Goal: Task Accomplishment & Management: Manage account settings

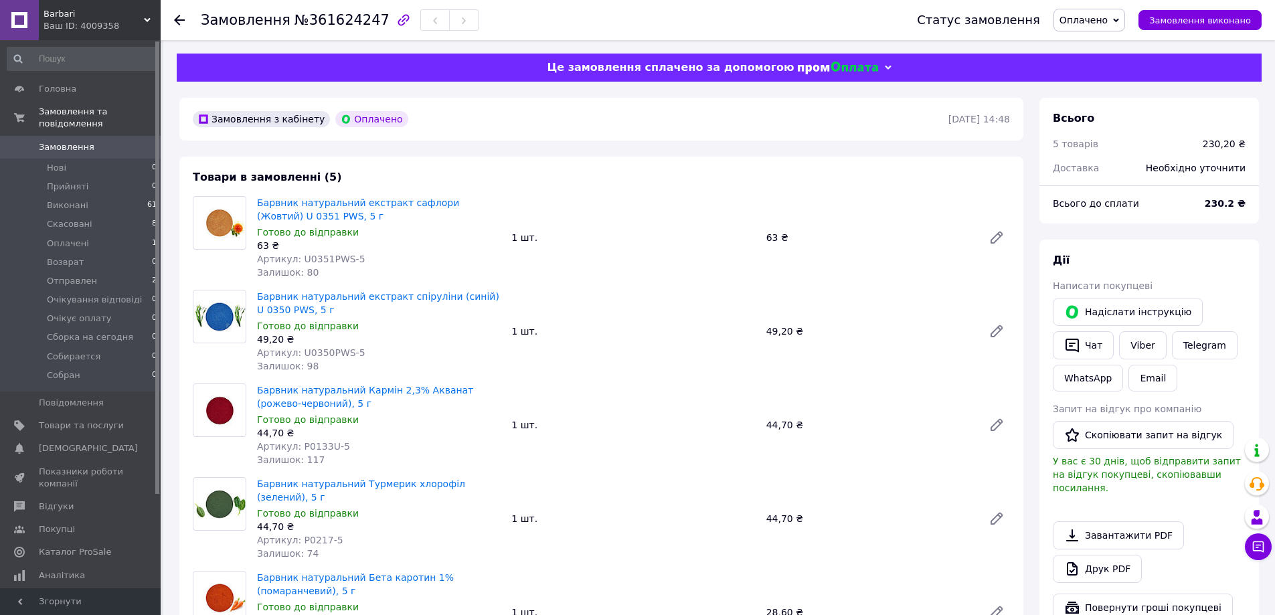
scroll to position [134, 0]
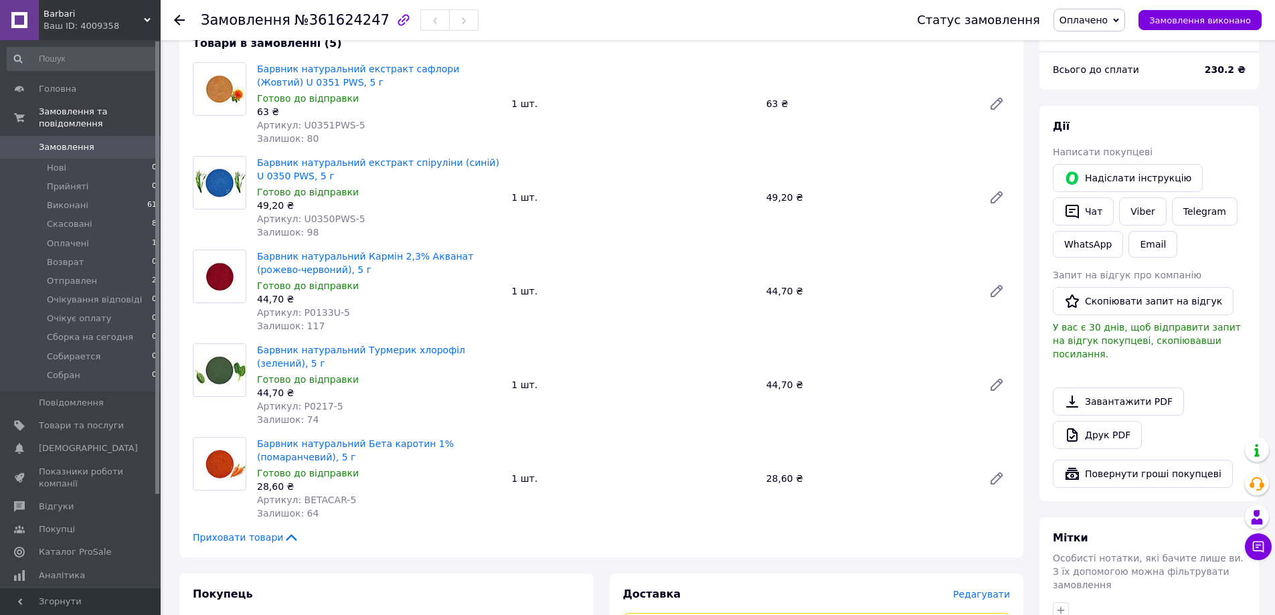
click at [177, 19] on use at bounding box center [179, 20] width 11 height 11
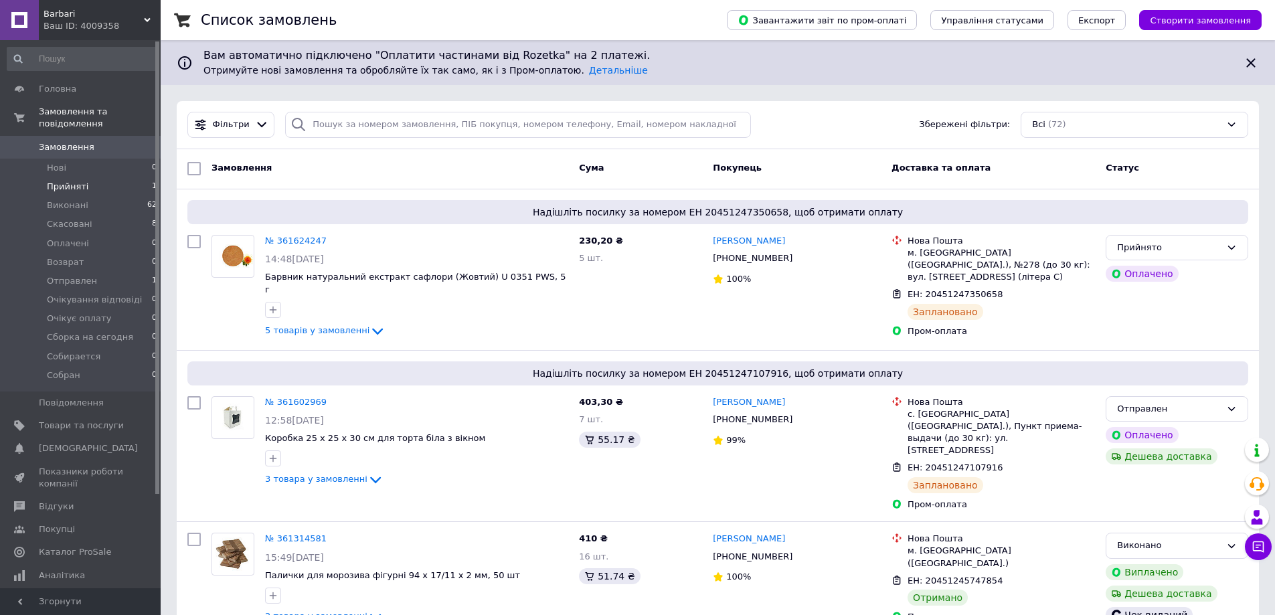
click at [84, 177] on li "Прийняті 1" at bounding box center [82, 186] width 165 height 19
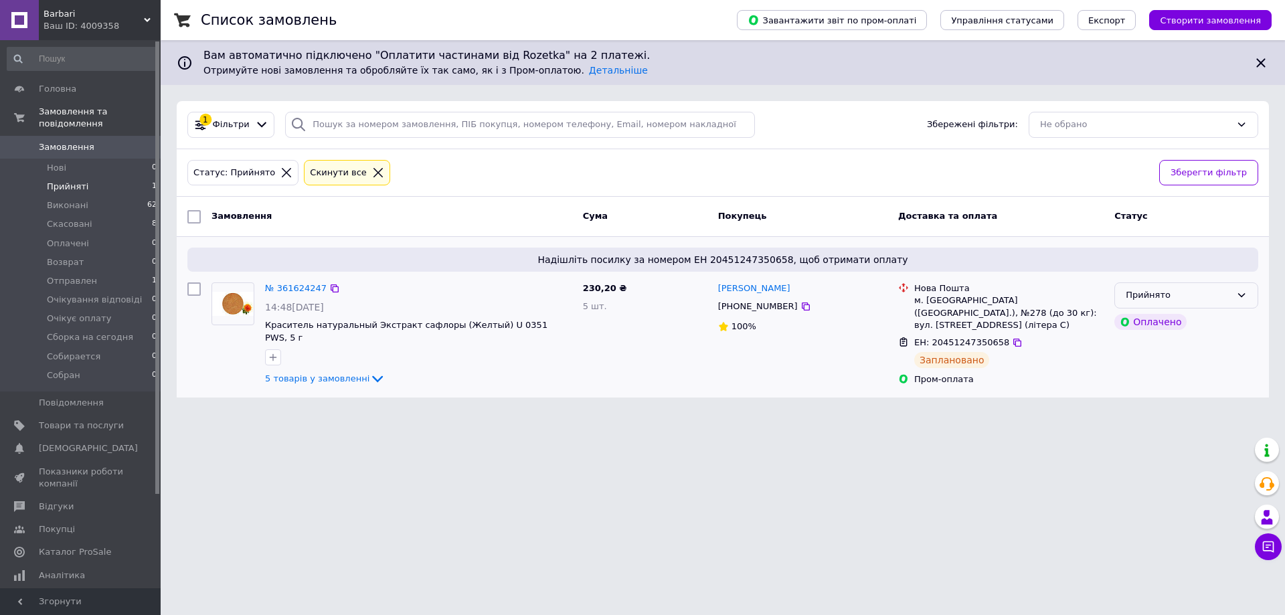
click at [1170, 295] on div "Прийнято" at bounding box center [1177, 295] width 105 height 14
click at [1160, 355] on li "Отправлен" at bounding box center [1186, 354] width 143 height 25
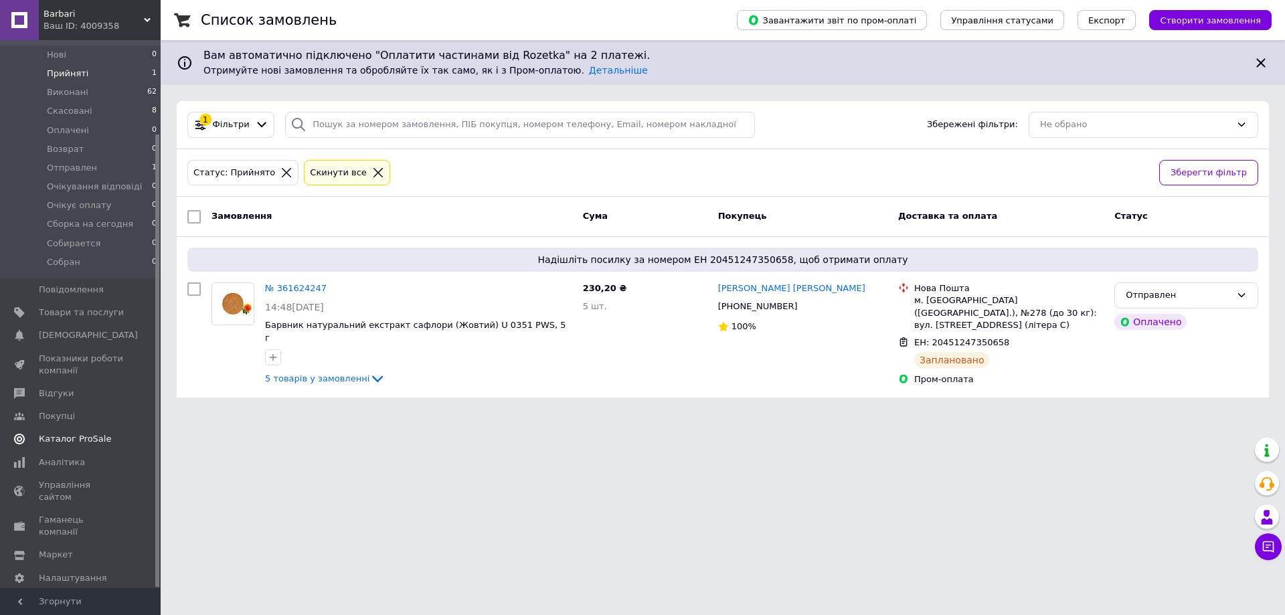
click at [71, 433] on span "Каталог ProSale" at bounding box center [75, 439] width 72 height 12
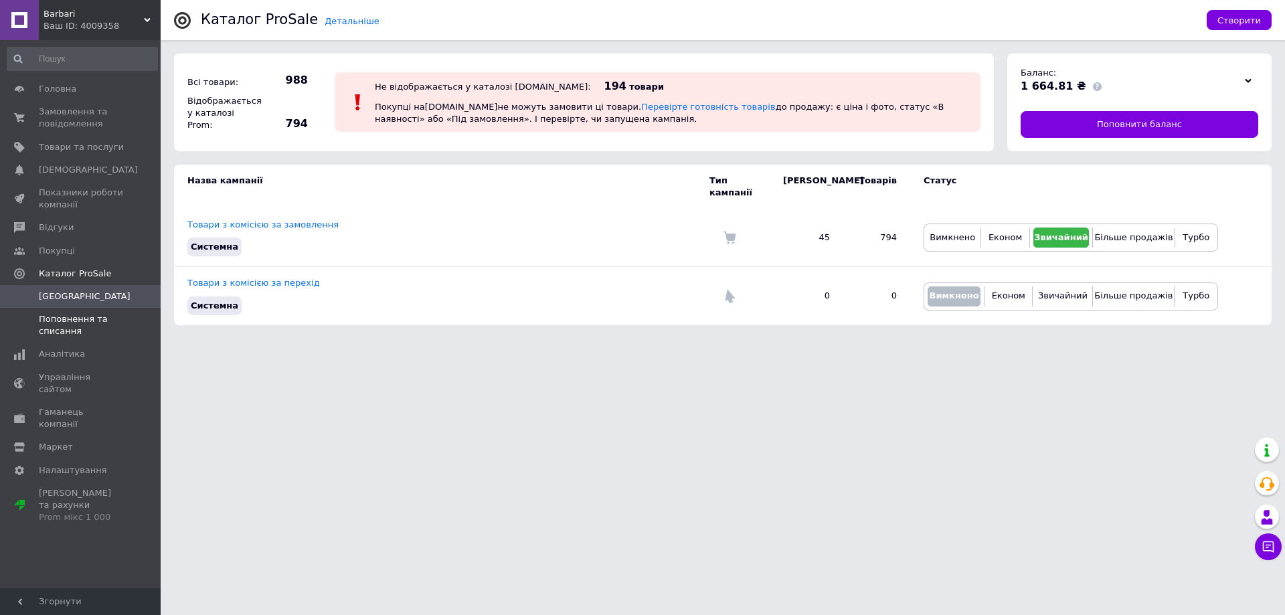
click at [66, 332] on span "Поповнення та списання" at bounding box center [81, 325] width 85 height 24
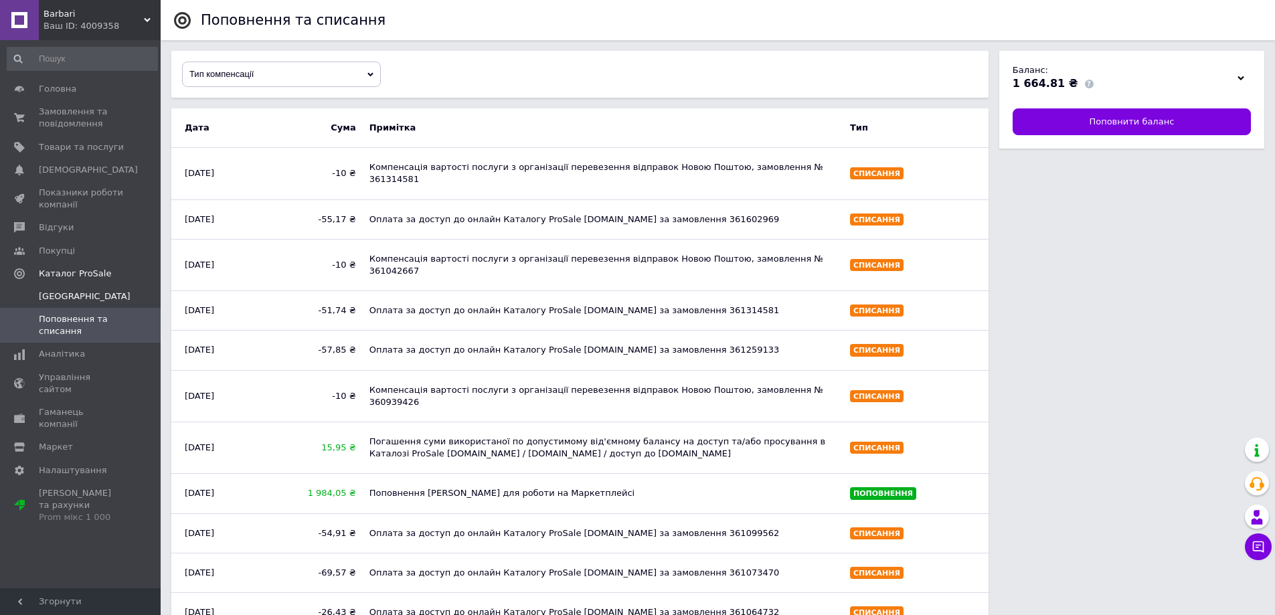
click at [59, 300] on span "Кампанії" at bounding box center [85, 296] width 92 height 12
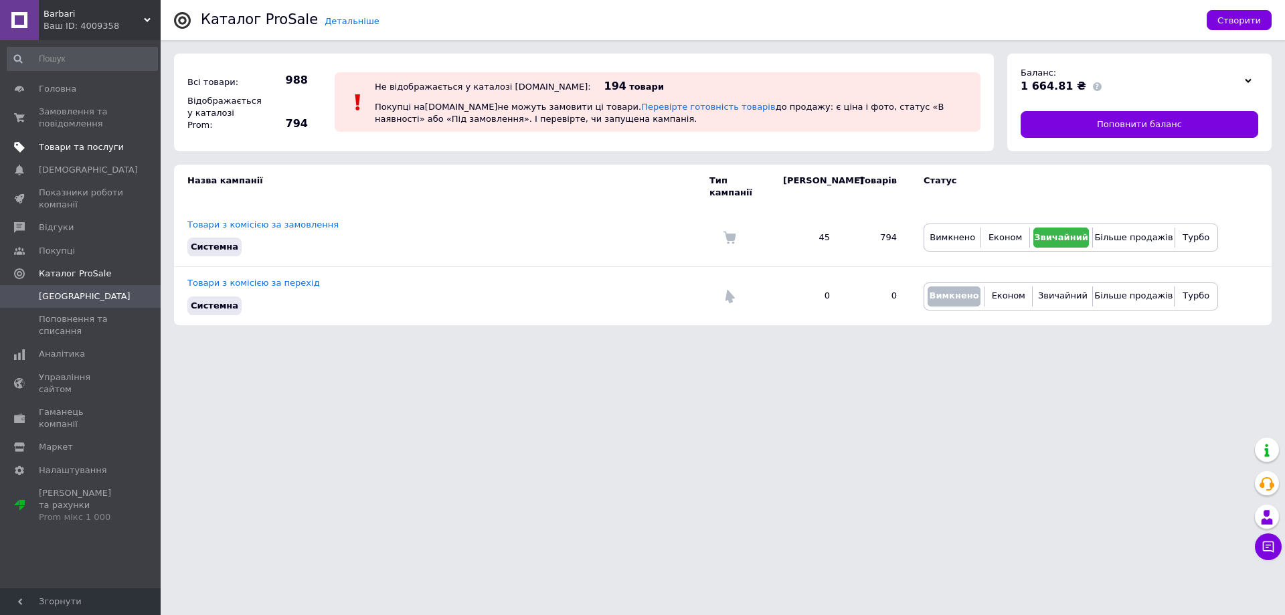
click at [76, 149] on span "Товари та послуги" at bounding box center [81, 147] width 85 height 12
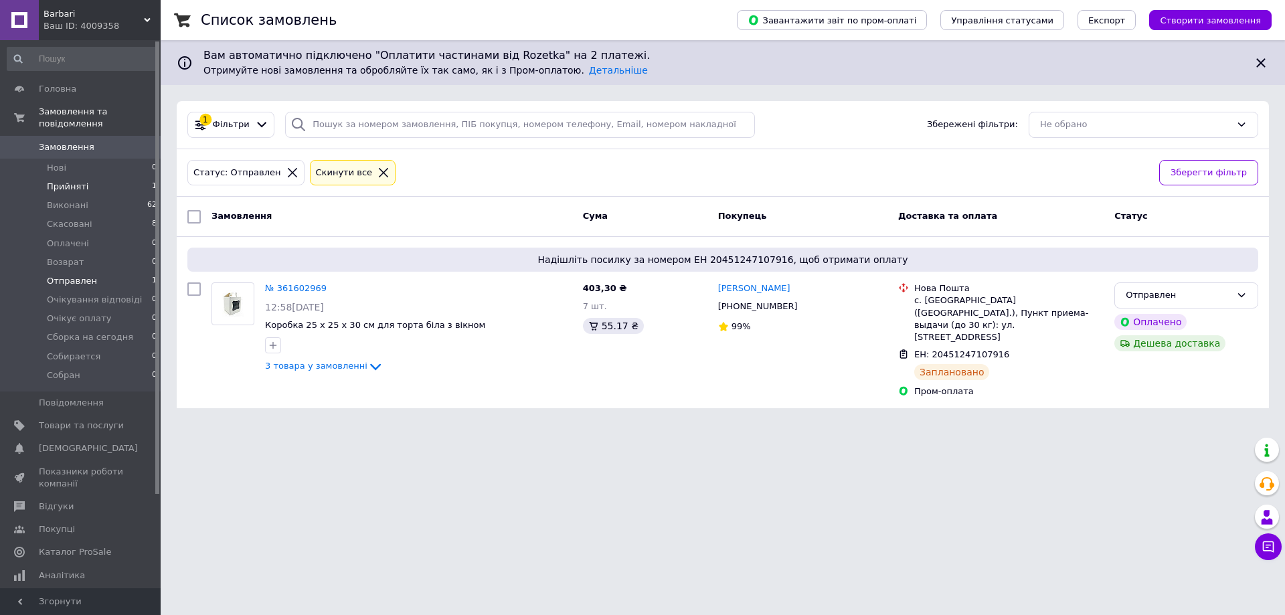
click at [78, 181] on span "Прийняті" at bounding box center [67, 187] width 41 height 12
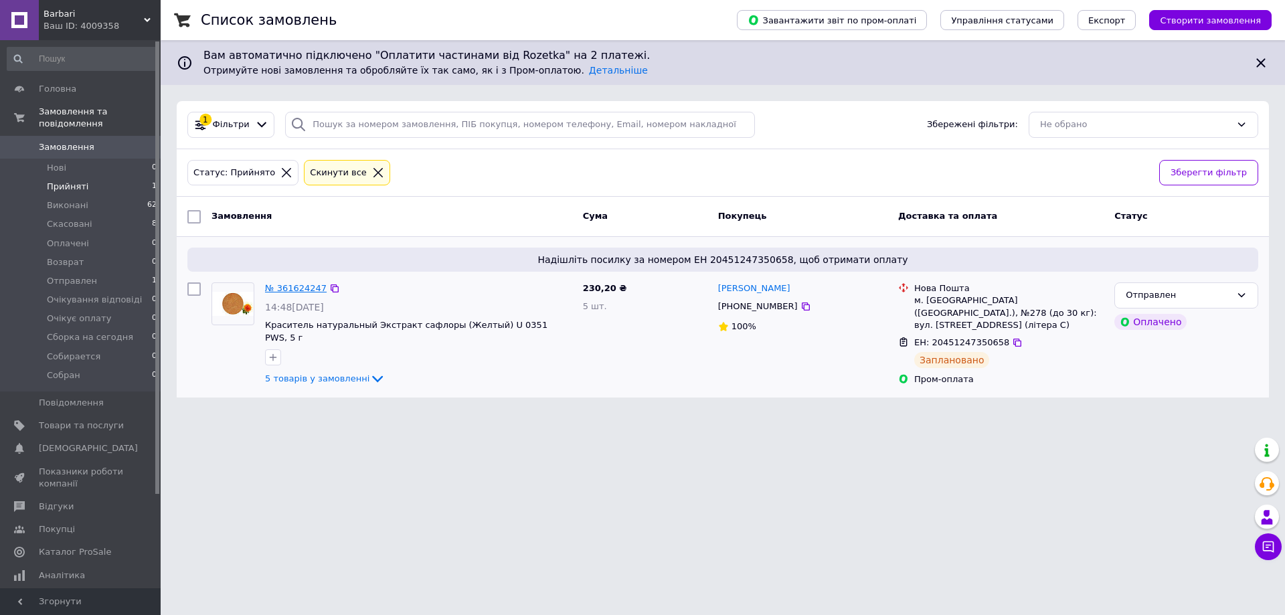
click at [290, 290] on link "№ 361624247" at bounding box center [296, 288] width 62 height 10
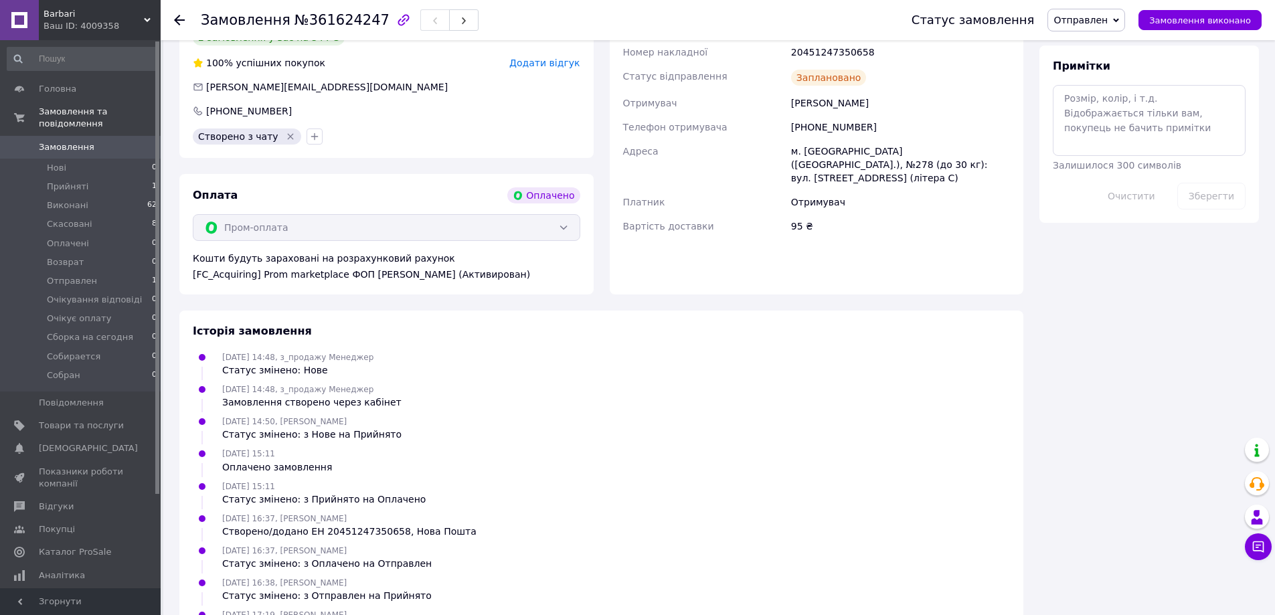
scroll to position [771, 0]
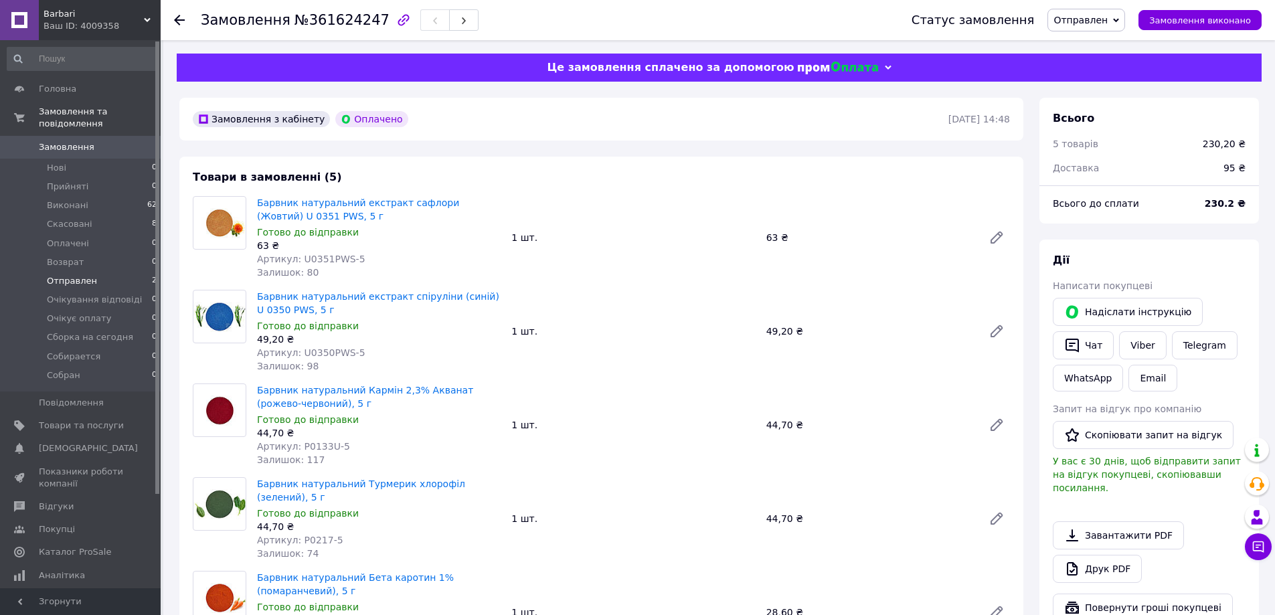
click at [69, 275] on span "Отправлен" at bounding box center [72, 281] width 50 height 12
